Goal: Check status: Check status

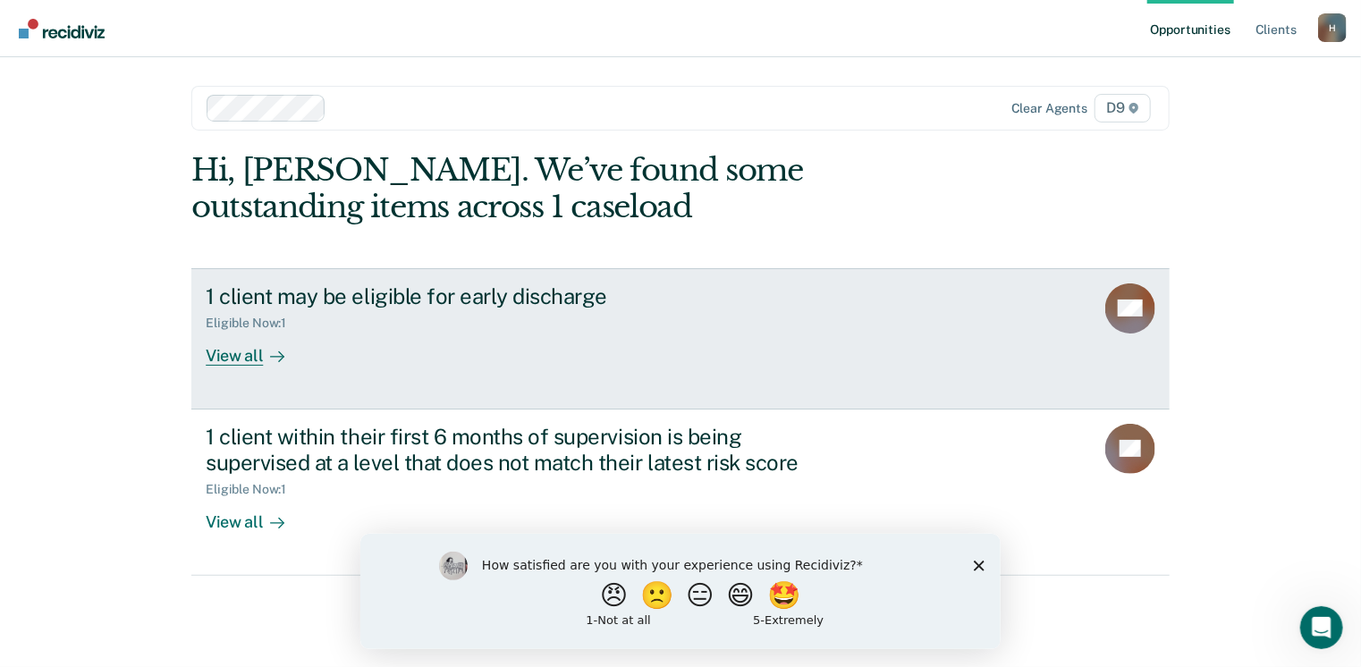
click at [240, 356] on div "View all" at bounding box center [256, 348] width 100 height 35
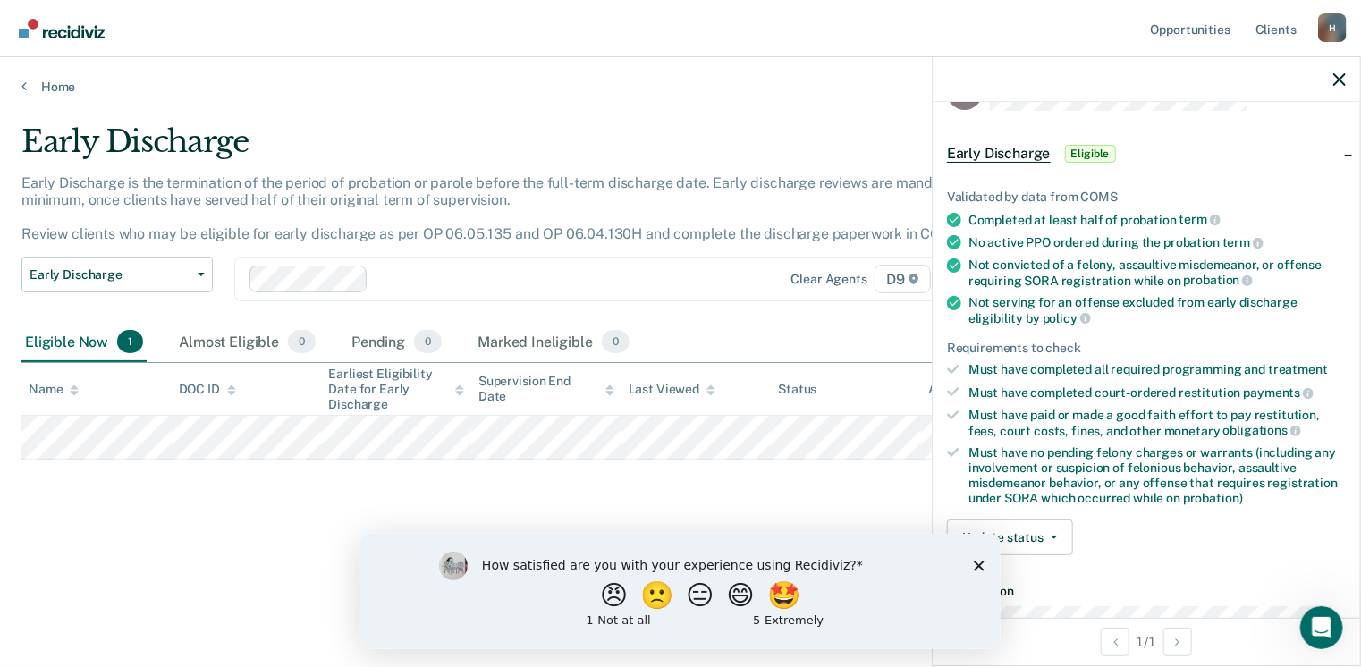
scroll to position [51, 0]
click at [967, 570] on div "How satisfied are you with your experience using Recidiviz? 😠 🙁 😑 😄 🤩 1 - Not a…" at bounding box center [679, 590] width 640 height 115
click at [975, 564] on icon "Close survey" at bounding box center [978, 565] width 11 height 11
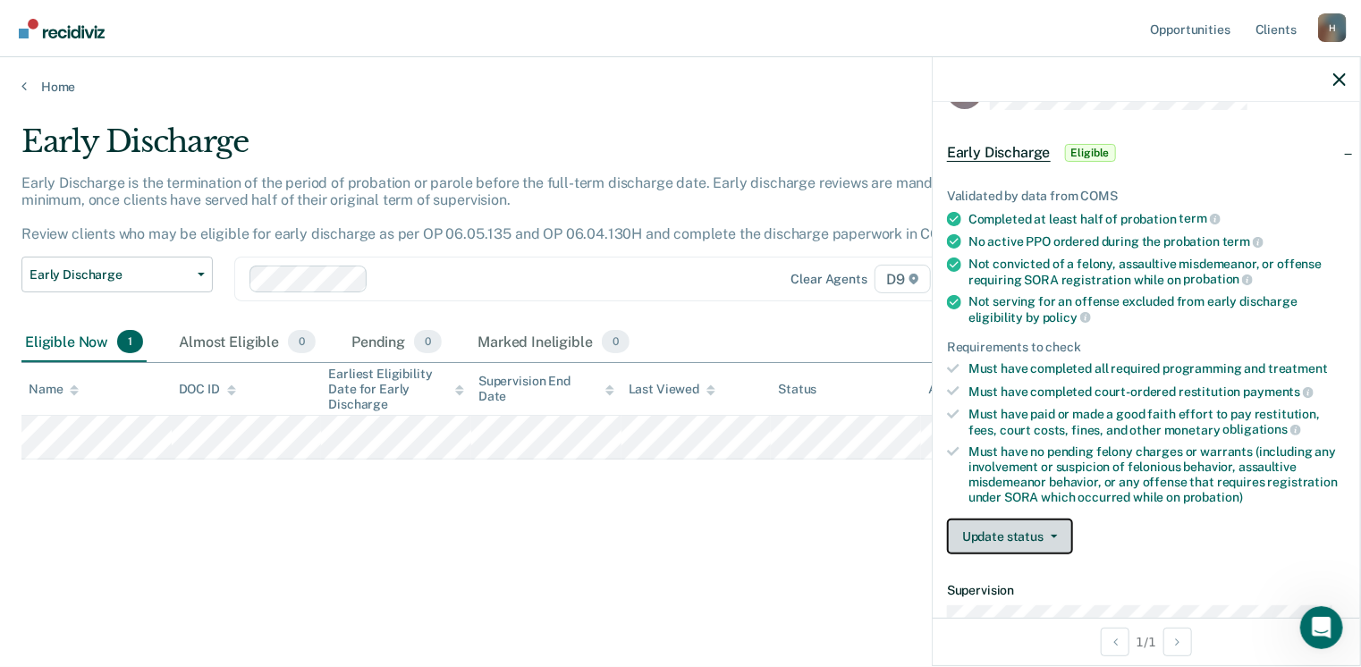
click at [1055, 541] on button "Update status" at bounding box center [1010, 536] width 126 height 36
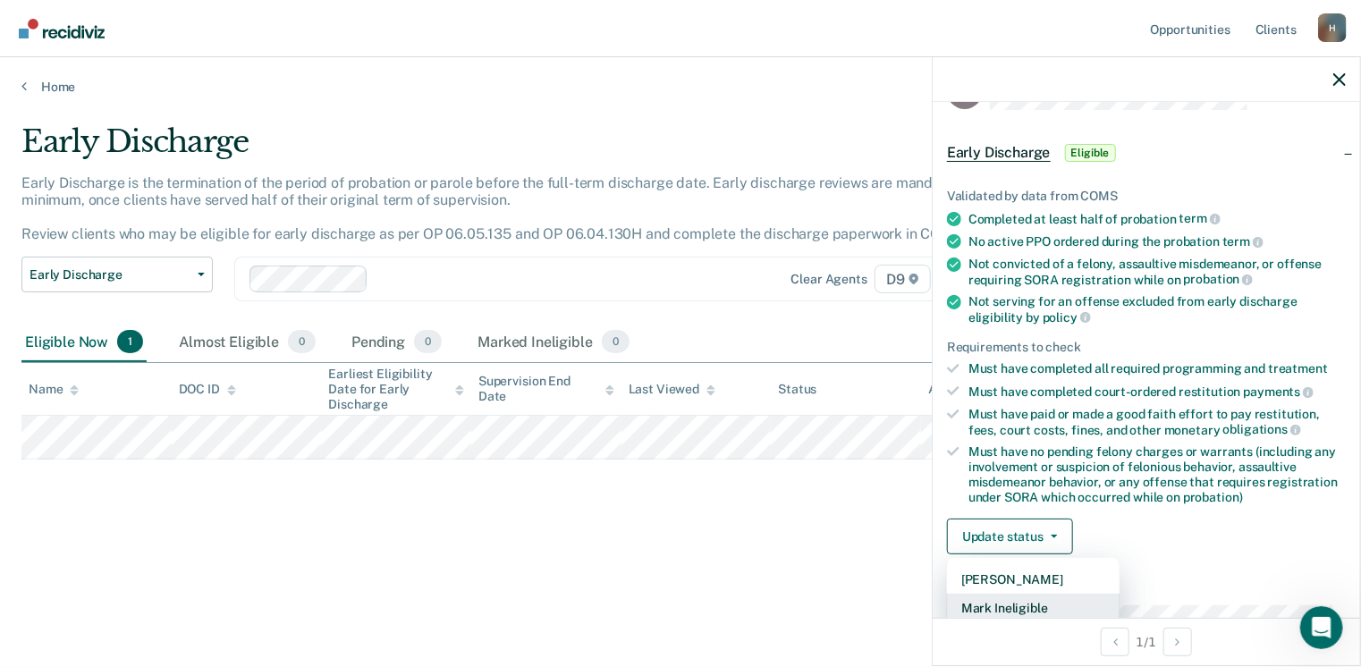
click at [1043, 596] on button "Mark Ineligible" at bounding box center [1033, 608] width 173 height 29
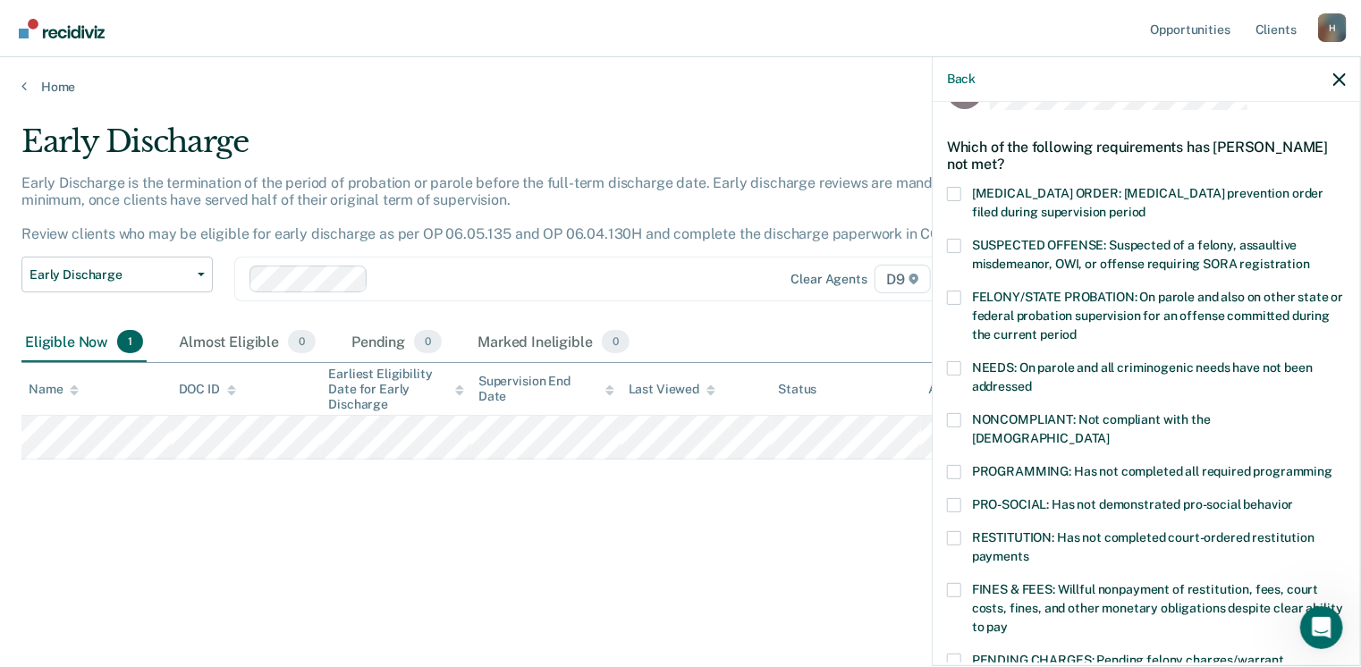
click at [950, 465] on span at bounding box center [954, 472] width 14 height 14
click at [1332, 465] on input "PROGRAMMING: Has not completed all required programming" at bounding box center [1332, 465] width 0 height 0
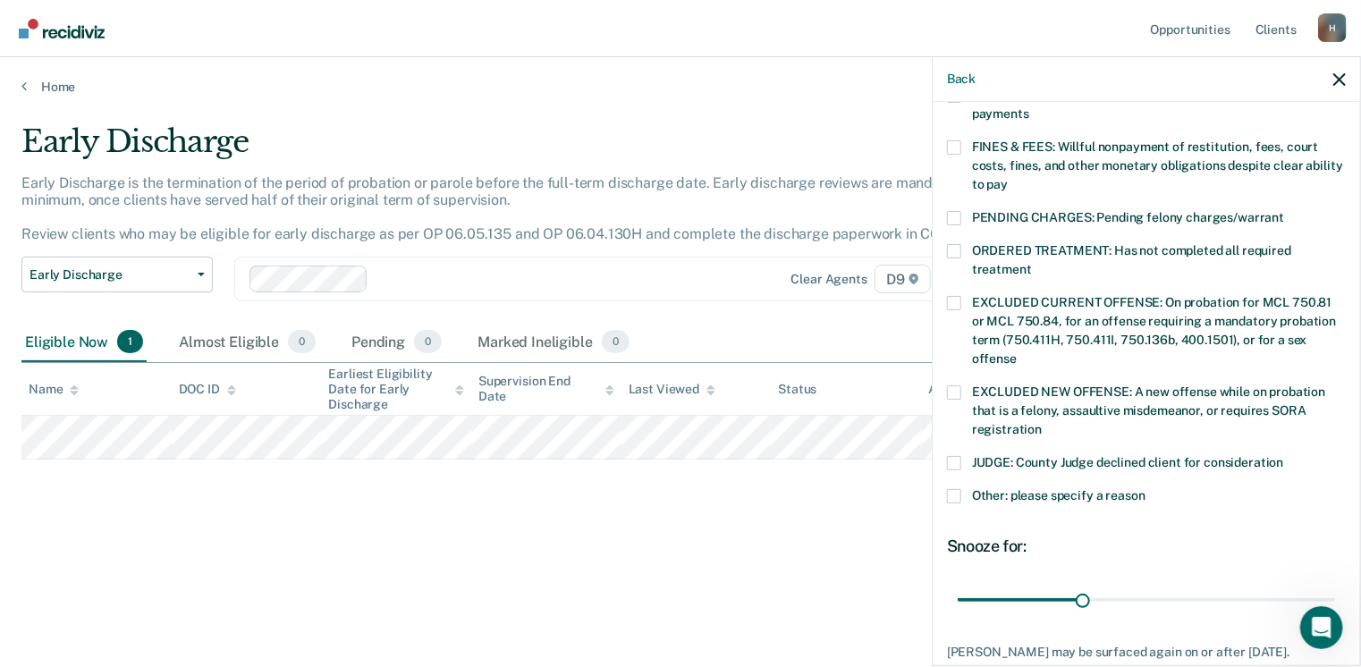
scroll to position [572, 0]
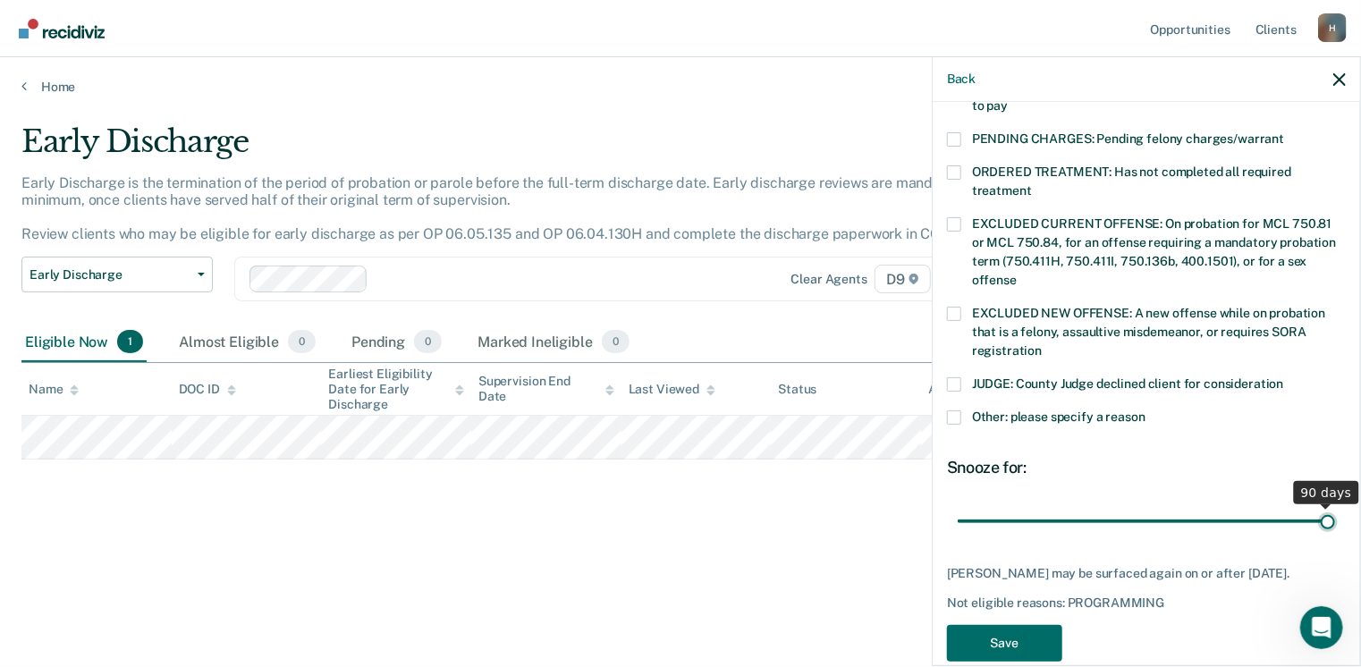
drag, startPoint x: 1080, startPoint y: 497, endPoint x: 1330, endPoint y: 477, distance: 251.1
type input "90"
click at [1330, 506] on input "range" at bounding box center [1145, 521] width 377 height 31
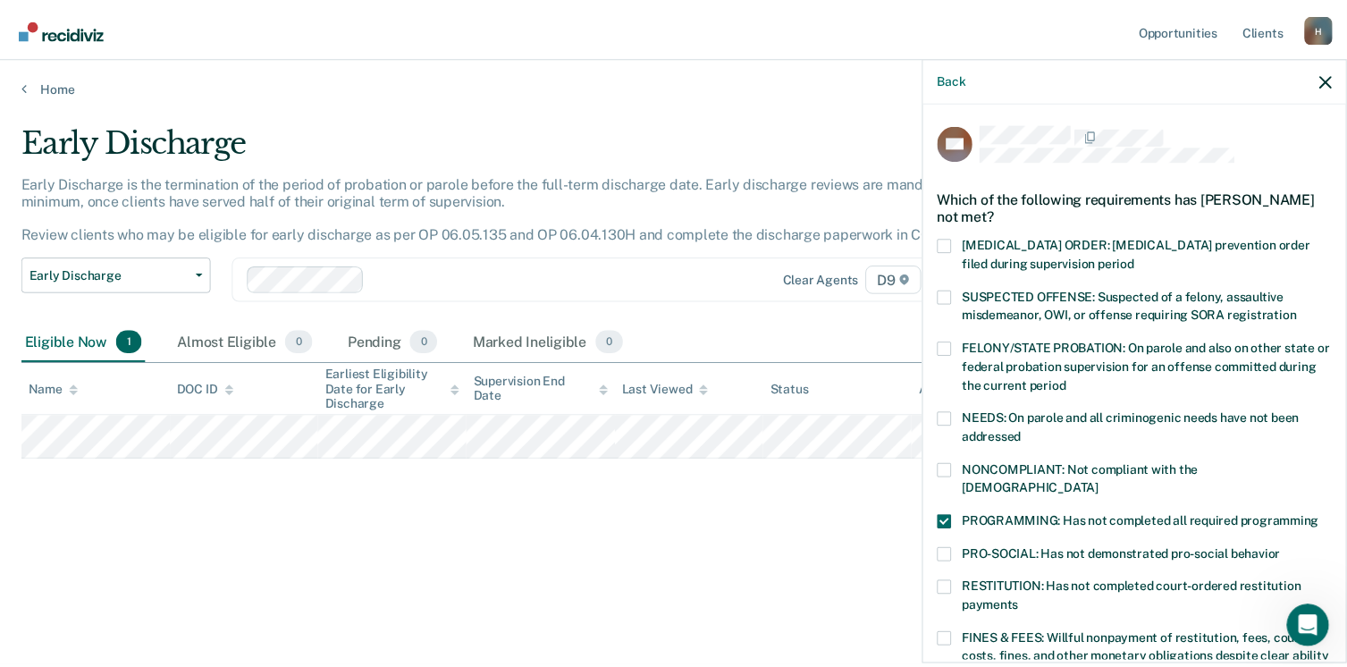
scroll to position [582, 0]
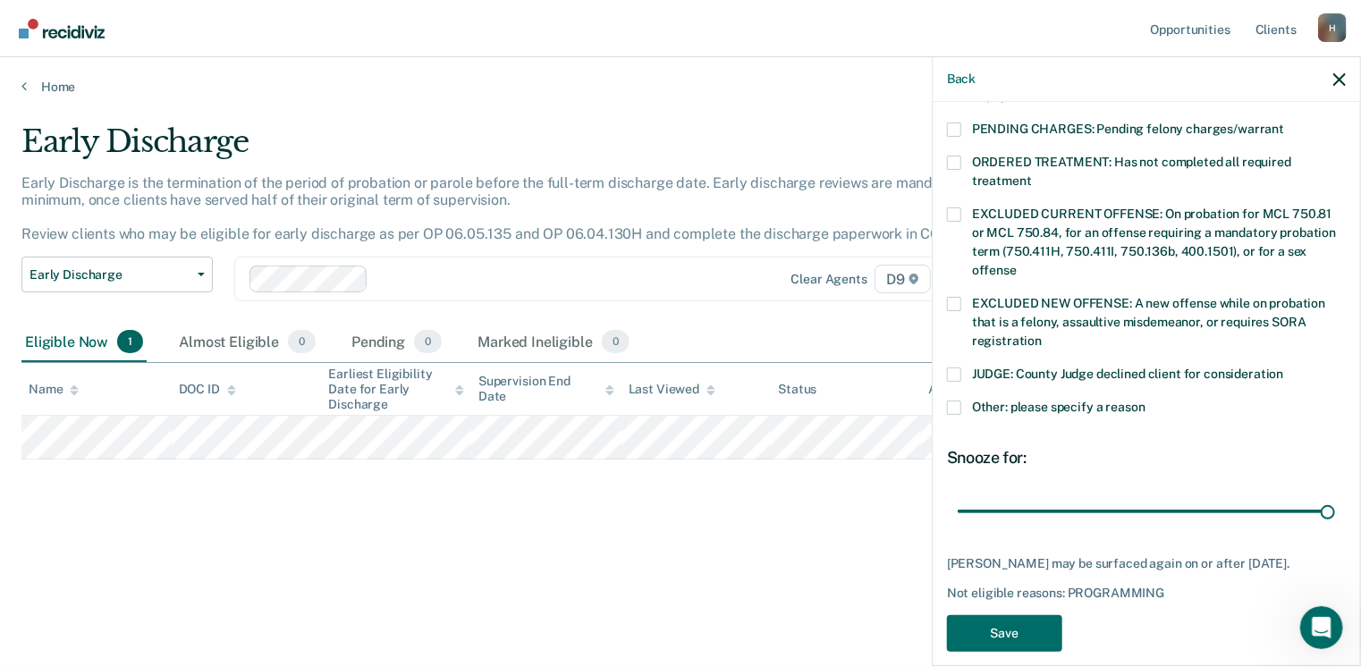
drag, startPoint x: 1353, startPoint y: 491, endPoint x: 11, endPoint y: 31, distance: 1419.1
click at [990, 625] on button "Save" at bounding box center [1004, 633] width 115 height 37
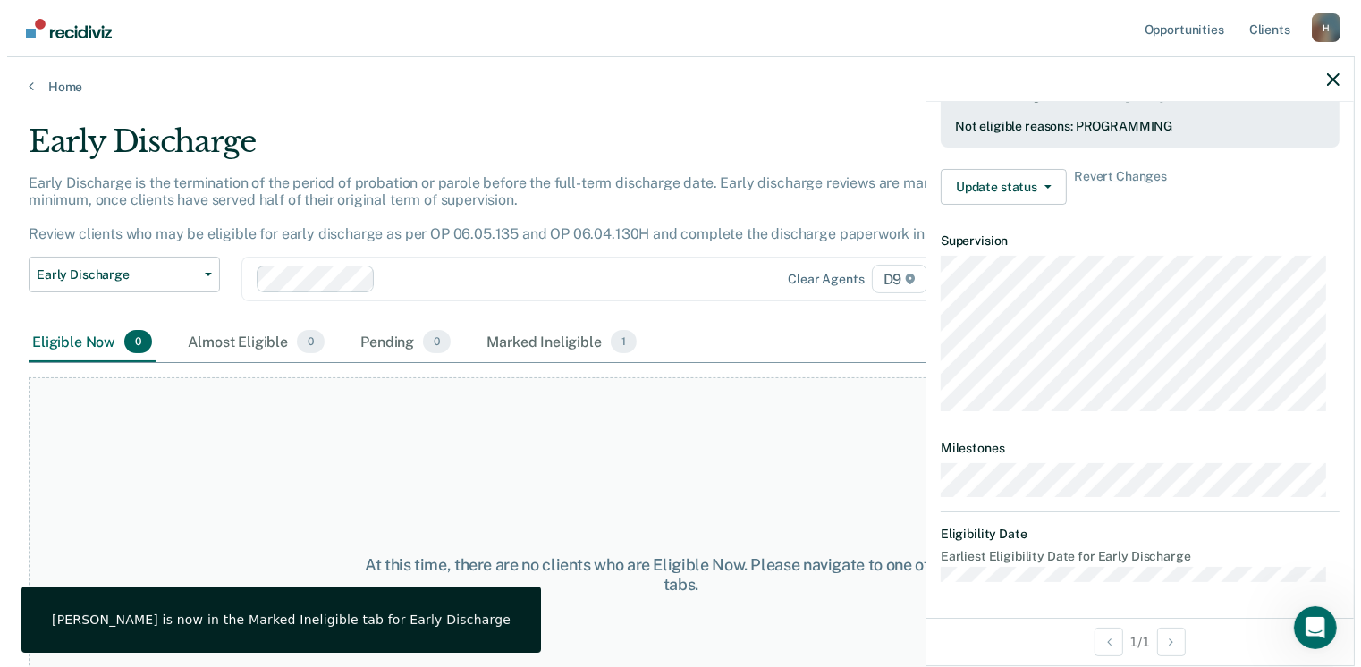
scroll to position [526, 0]
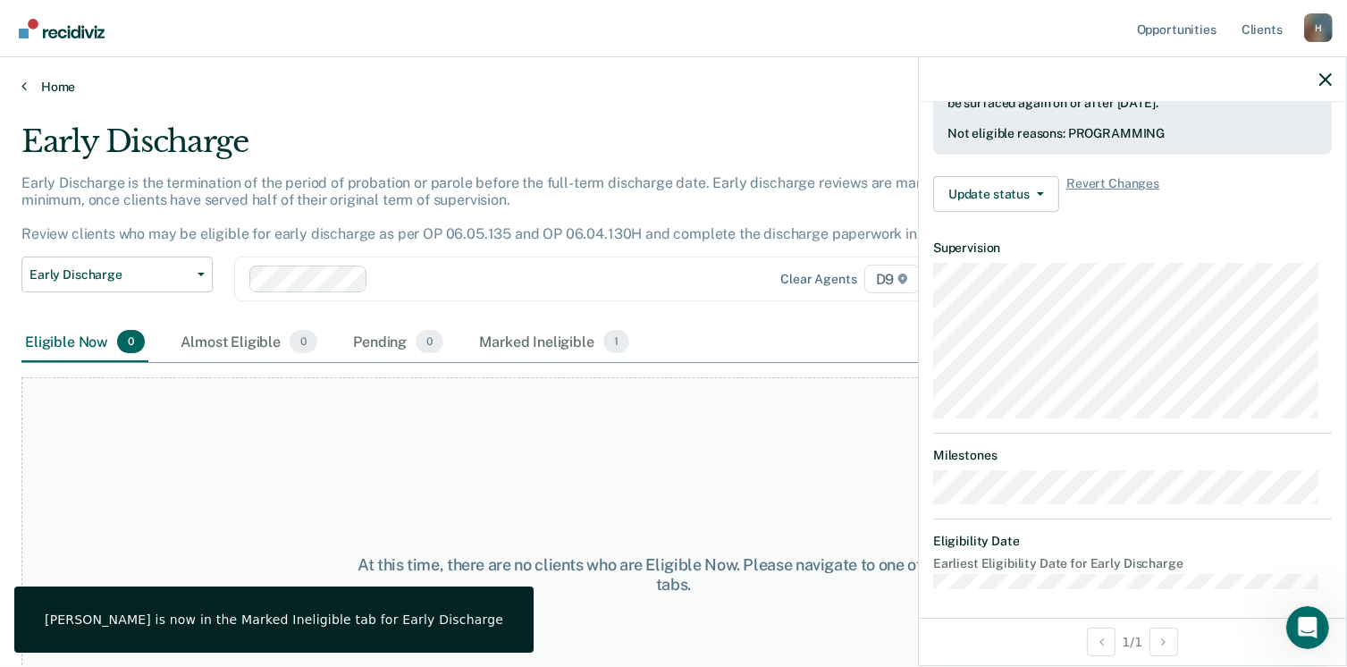
click at [57, 90] on link "Home" at bounding box center [673, 87] width 1304 height 16
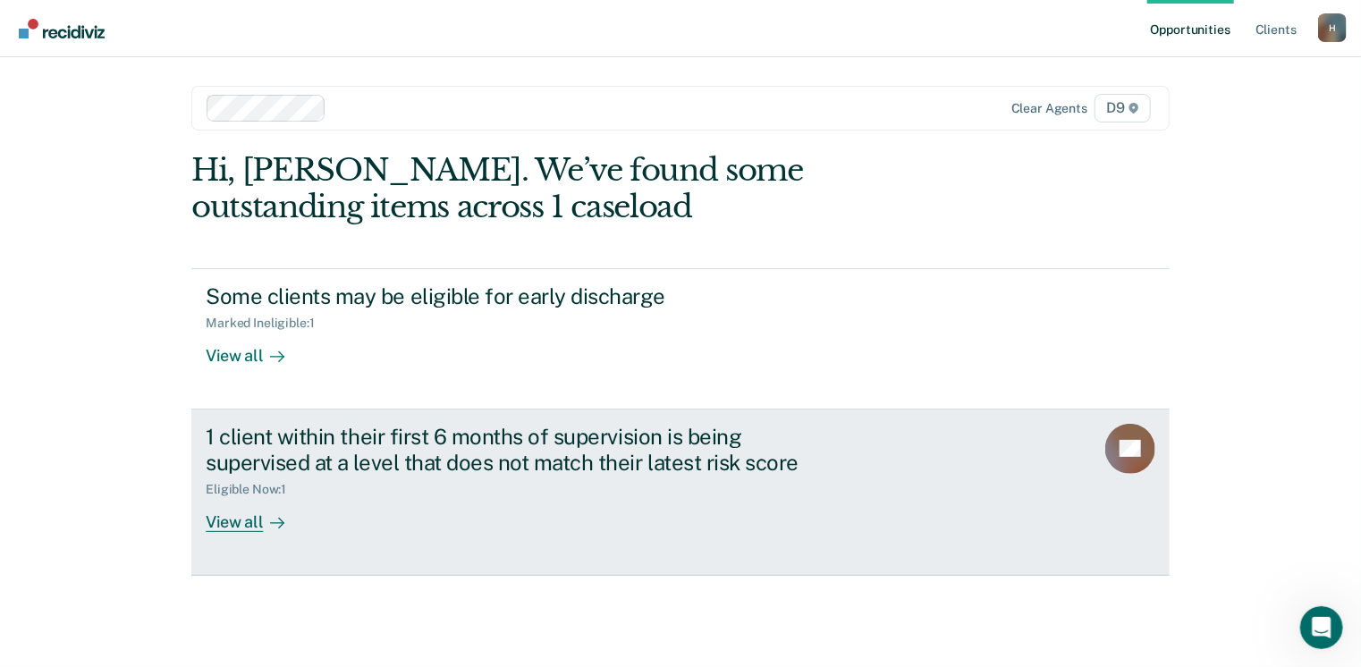
click at [235, 524] on div "View all" at bounding box center [256, 514] width 100 height 35
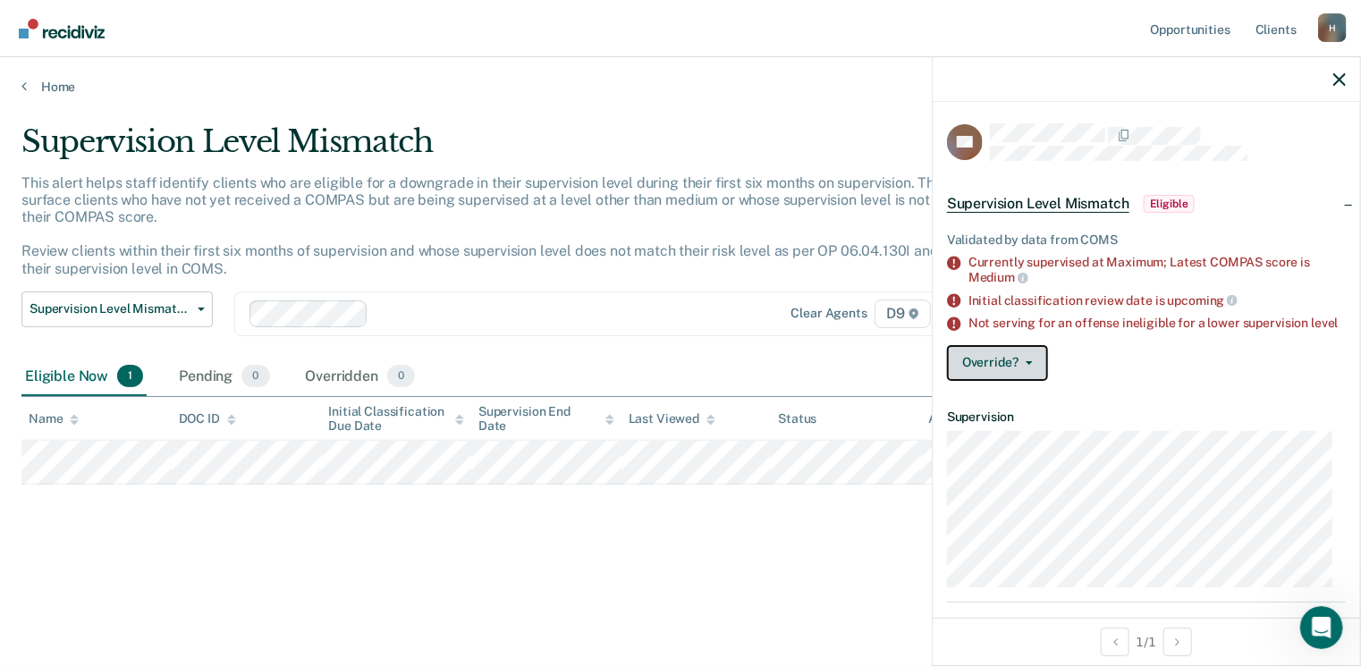
click at [1024, 376] on button "Override?" at bounding box center [997, 363] width 101 height 36
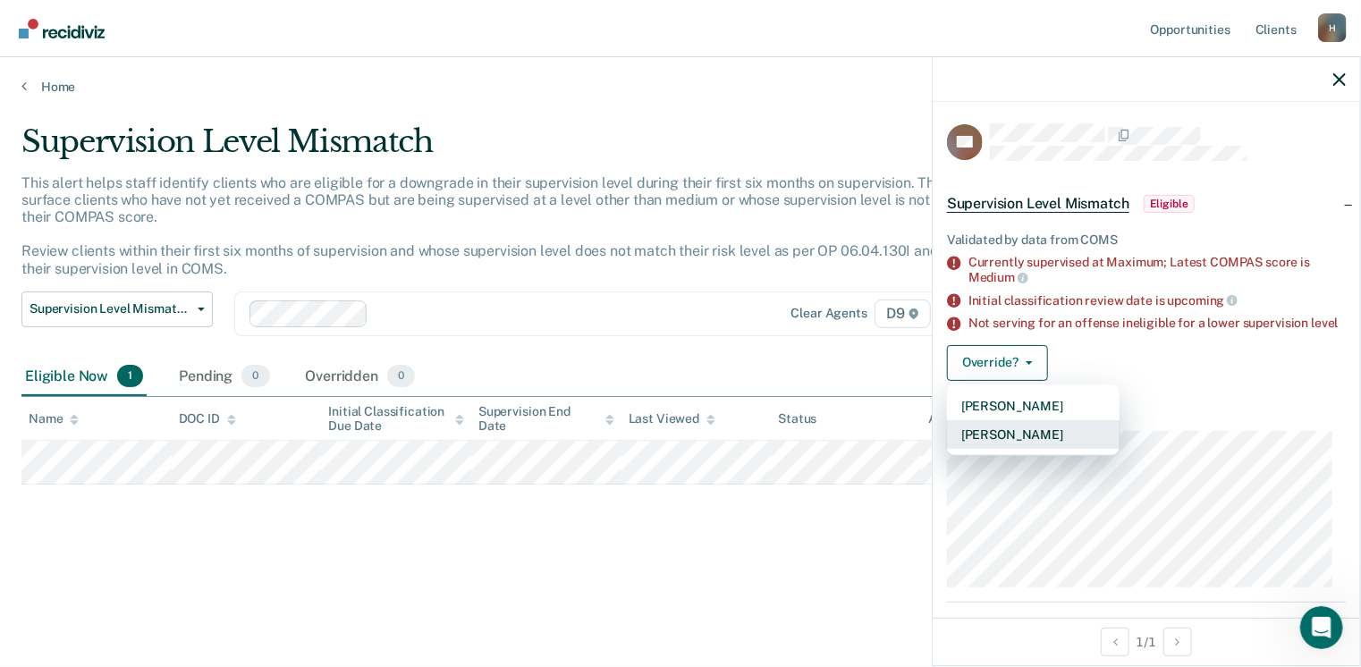
click at [1015, 444] on button "[PERSON_NAME]" at bounding box center [1033, 434] width 173 height 29
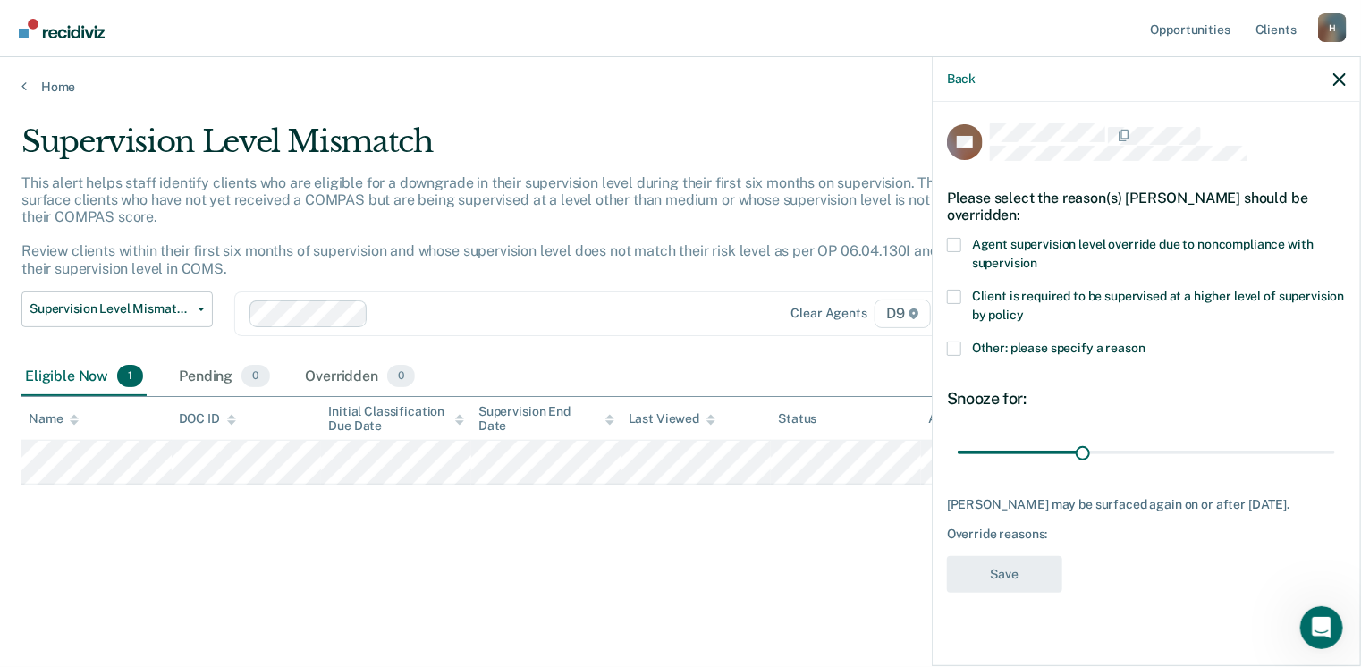
click at [951, 246] on span at bounding box center [954, 245] width 14 height 14
click at [1037, 257] on input "Agent supervision level override due to noncompliance with supervision" at bounding box center [1037, 257] width 0 height 0
click at [1015, 580] on button "Save" at bounding box center [1004, 574] width 115 height 37
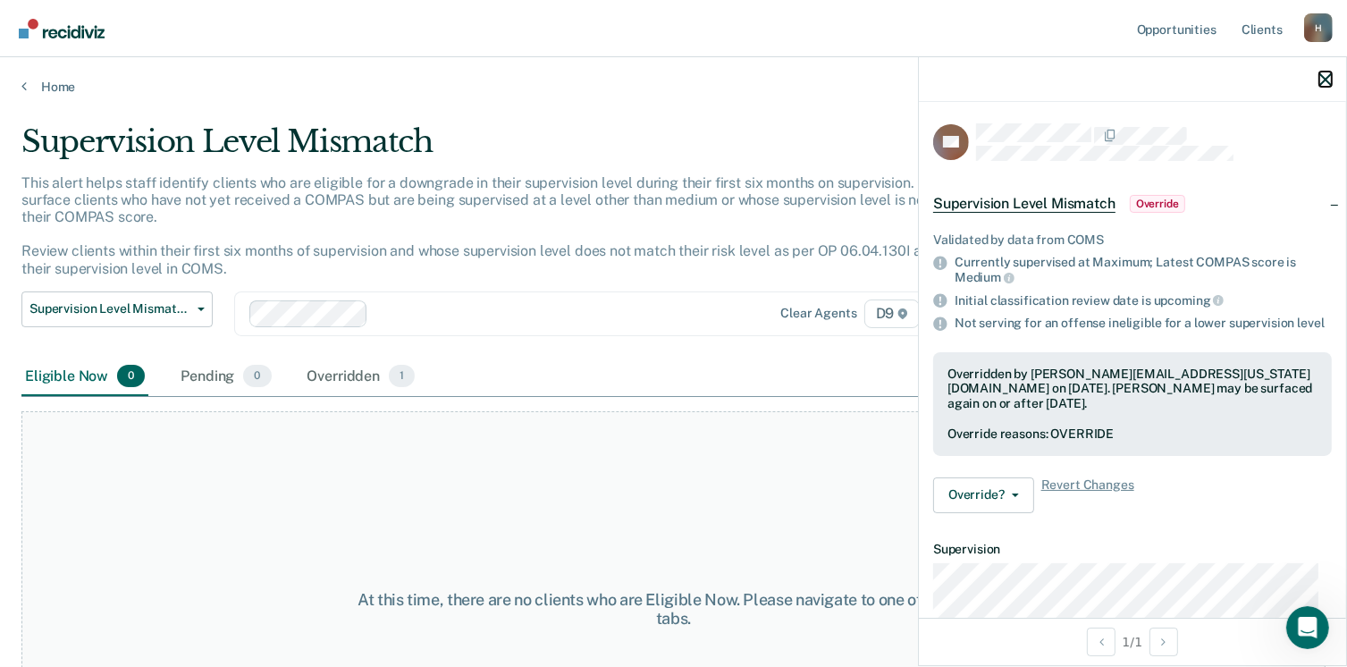
click at [1326, 76] on icon "button" at bounding box center [1325, 79] width 13 height 13
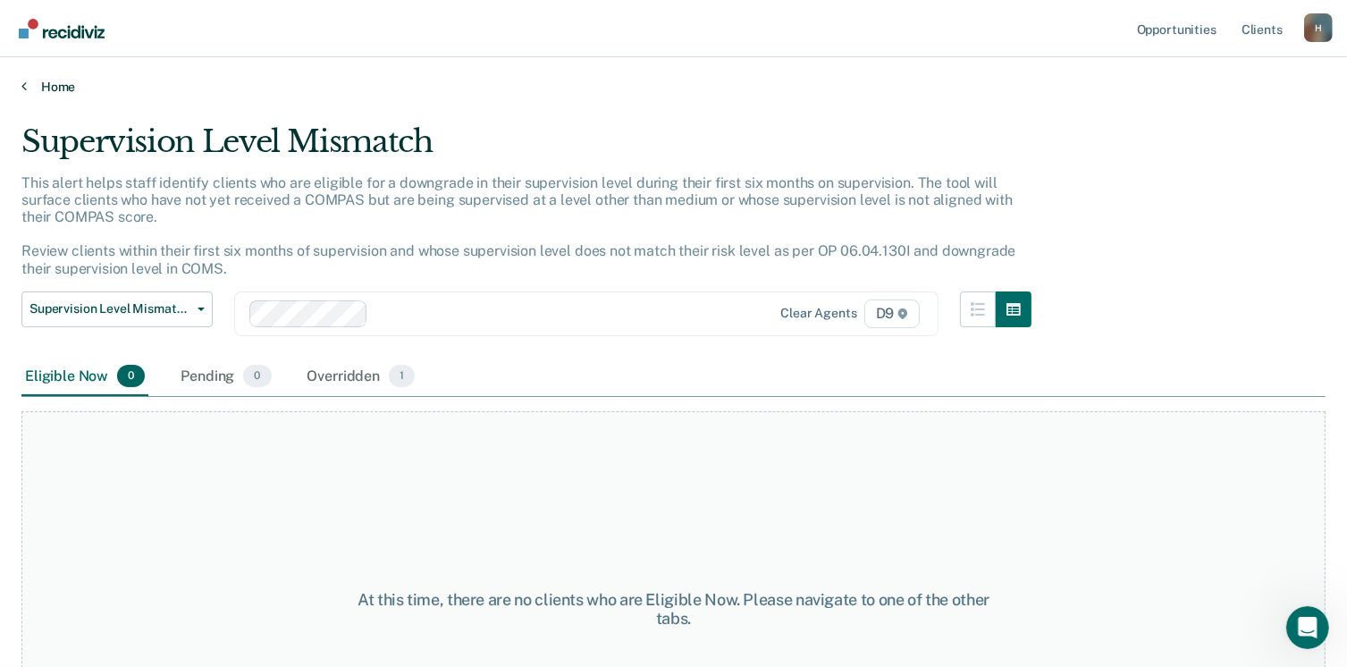
click at [66, 87] on link "Home" at bounding box center [673, 87] width 1304 height 16
